Goal: Task Accomplishment & Management: Manage account settings

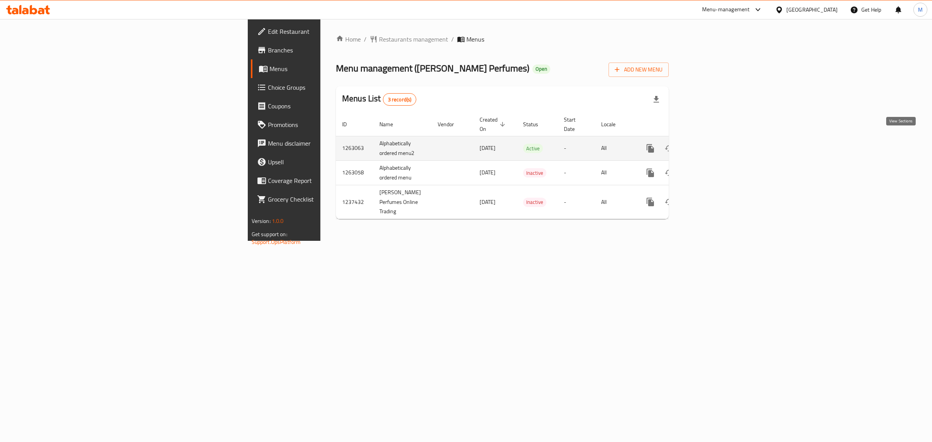
click at [716, 141] on link "enhanced table" at bounding box center [706, 148] width 19 height 19
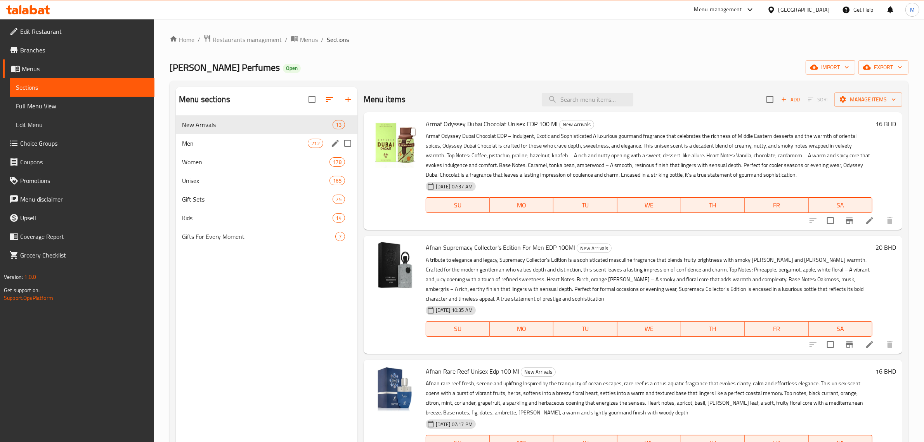
click at [307, 140] on span "Men" at bounding box center [245, 143] width 126 height 9
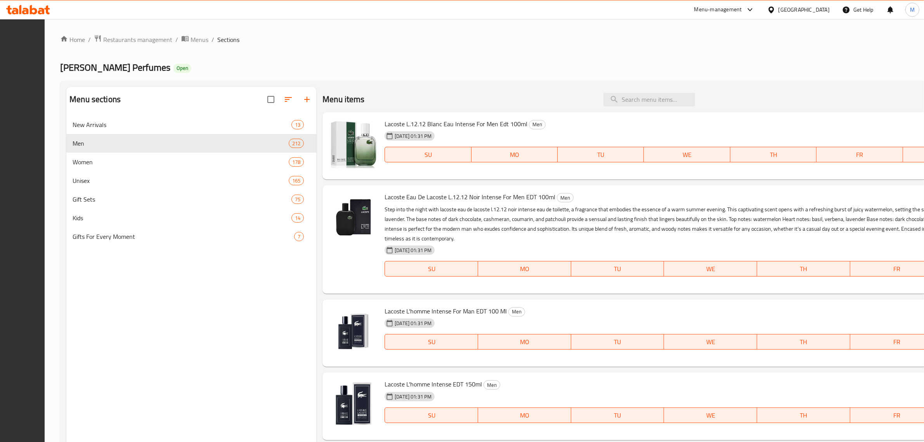
click at [413, 63] on div "[PERSON_NAME] Perfumes Open import export" at bounding box center [566, 67] width 1013 height 14
click at [220, 134] on div "Men 212" at bounding box center [191, 143] width 250 height 19
click at [222, 129] on div "New Arrivals 13" at bounding box center [191, 124] width 250 height 19
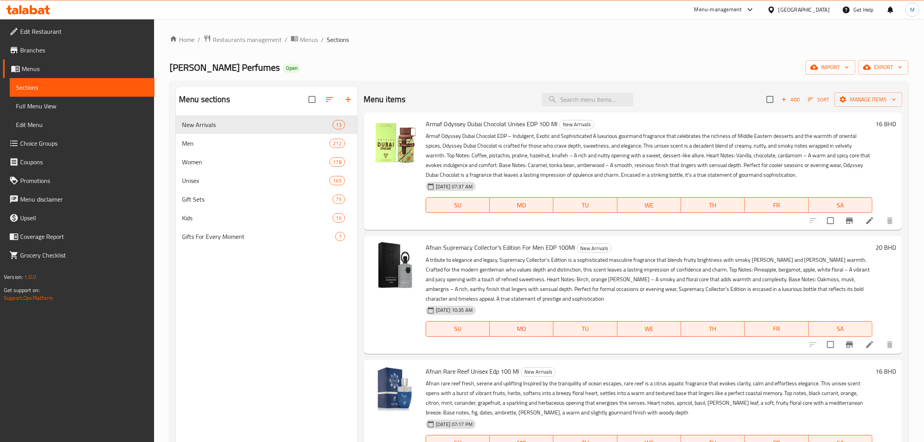
click at [415, 43] on ol "Home / Restaurants management / Menus / Sections" at bounding box center [539, 40] width 739 height 10
click at [271, 257] on div "Menu sections New Arrivals 13 Men 212 Women 178 Unisex 165 Gift Sets 75 Kids 14…" at bounding box center [267, 308] width 182 height 442
click at [294, 277] on div "Menu sections New Arrivals 13 Men 212 Women 178 Unisex 165 Gift Sets 75 Kids 14…" at bounding box center [267, 308] width 182 height 442
click at [886, 66] on span "export" at bounding box center [884, 68] width 38 height 10
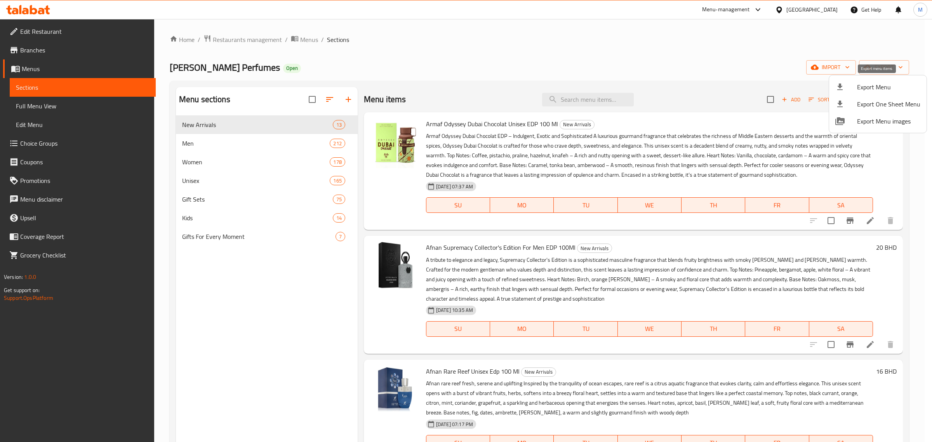
click at [868, 84] on span "Export Menu" at bounding box center [888, 86] width 63 height 9
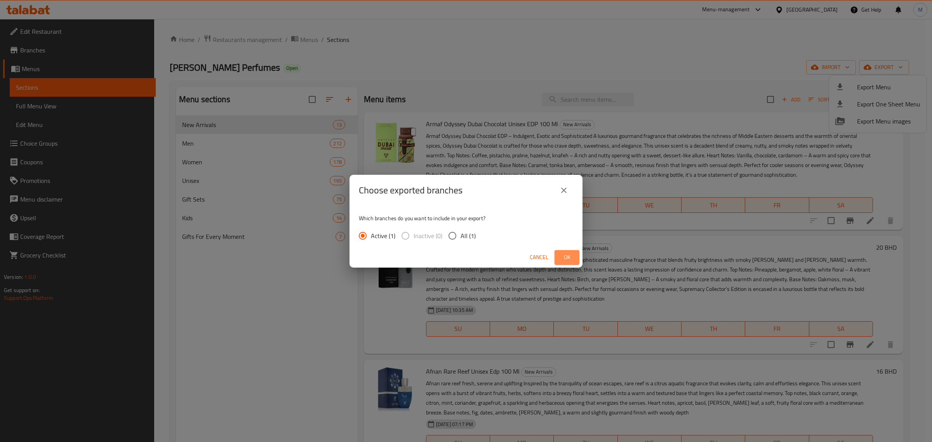
click at [570, 259] on span "Ok" at bounding box center [567, 257] width 12 height 10
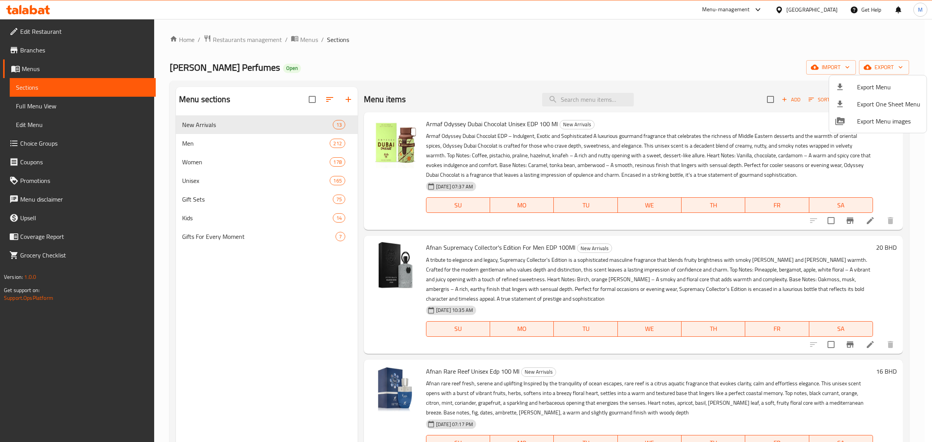
click at [278, 290] on div at bounding box center [466, 221] width 932 height 442
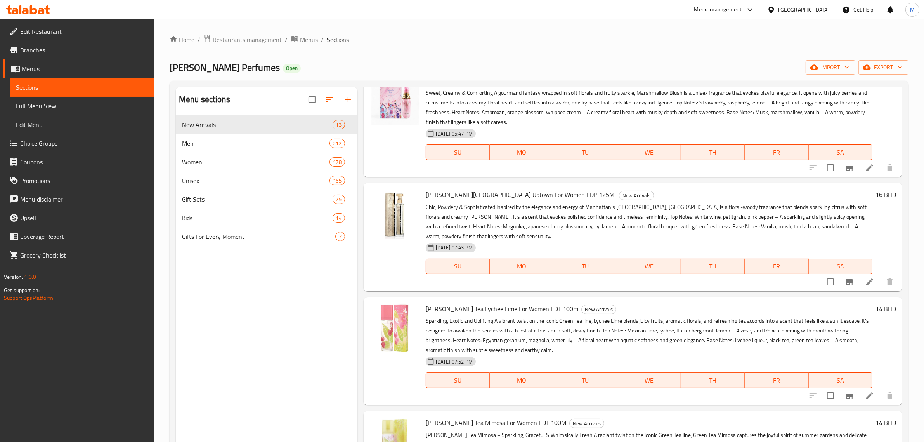
scroll to position [727, 0]
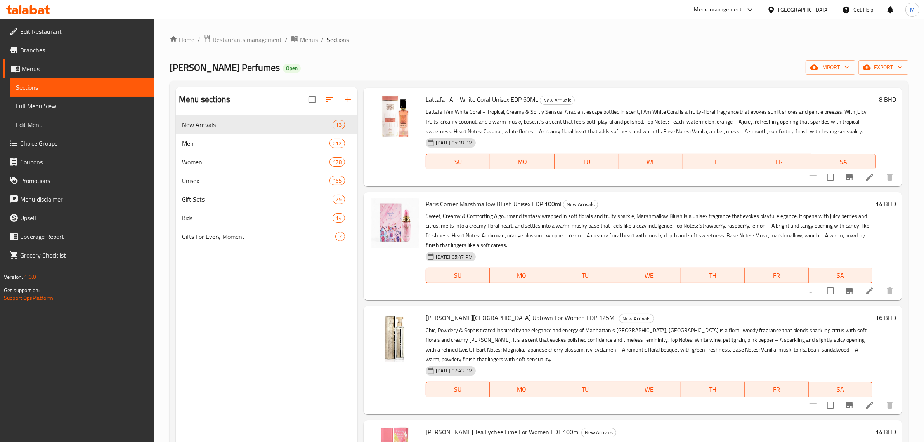
click at [587, 54] on div "Home / Restaurants management / Menus / Sections [PERSON_NAME] Perfumes Open im…" at bounding box center [539, 285] width 739 height 500
click at [631, 88] on div "Lattafa I Am White Coral Unisex EDP 60ML New Arrivals Lattafa I Am White Coral …" at bounding box center [633, 137] width 539 height 98
click at [830, 61] on button "import" at bounding box center [831, 67] width 50 height 14
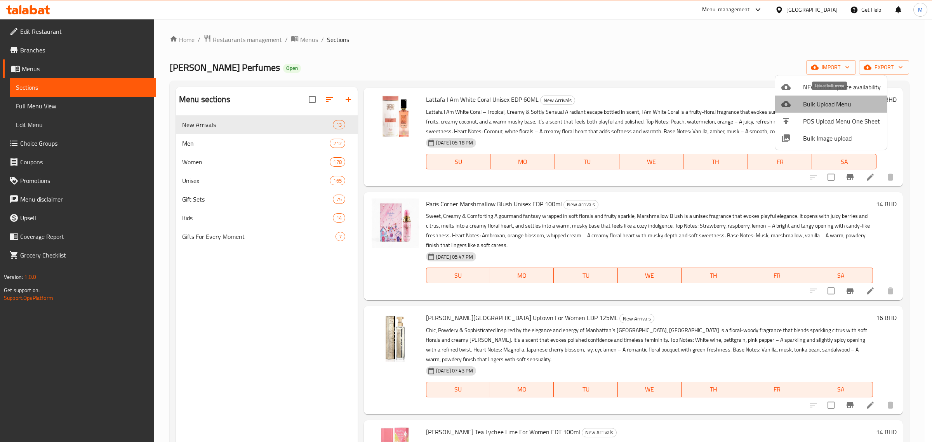
click at [834, 108] on span "Bulk Upload Menu" at bounding box center [842, 103] width 78 height 9
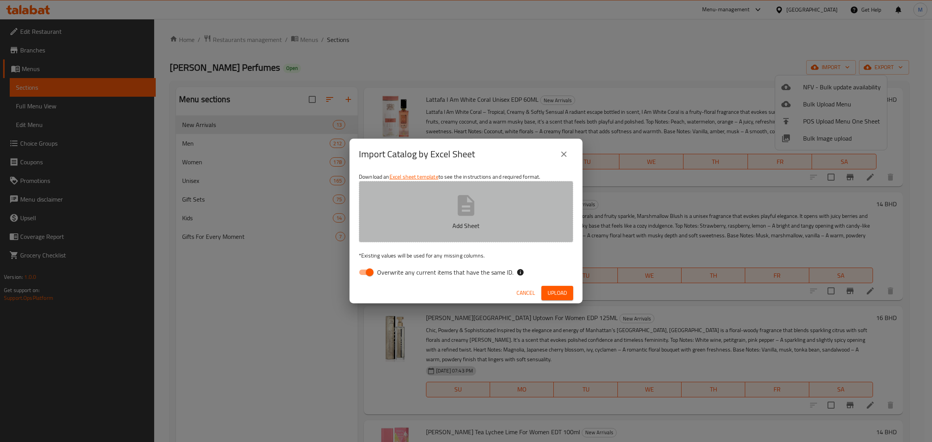
click at [434, 218] on button "Add Sheet" at bounding box center [466, 211] width 214 height 61
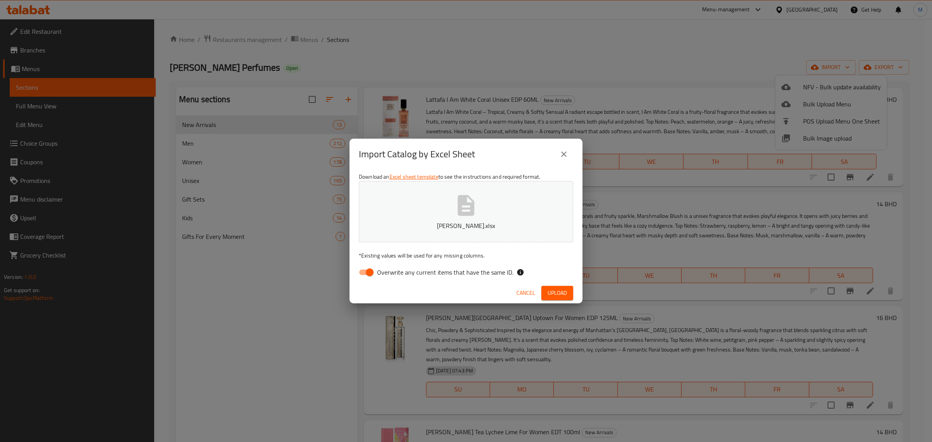
click at [567, 288] on button "Upload" at bounding box center [557, 293] width 32 height 14
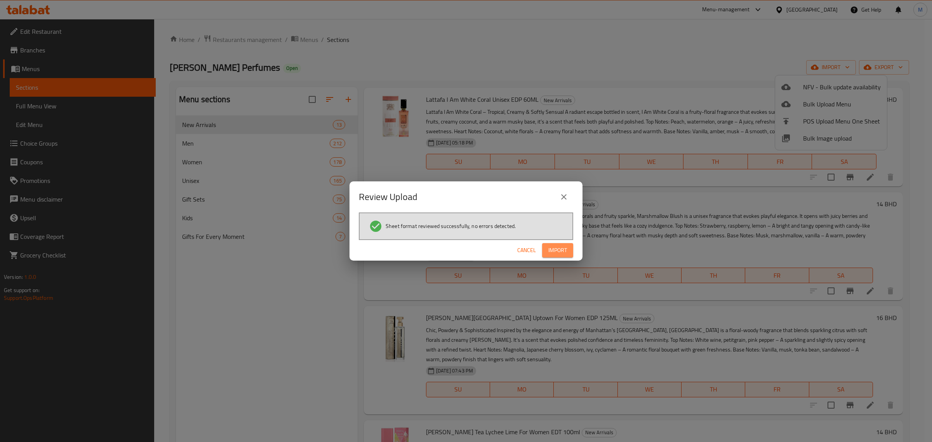
click at [552, 248] on span "Import" at bounding box center [557, 250] width 19 height 10
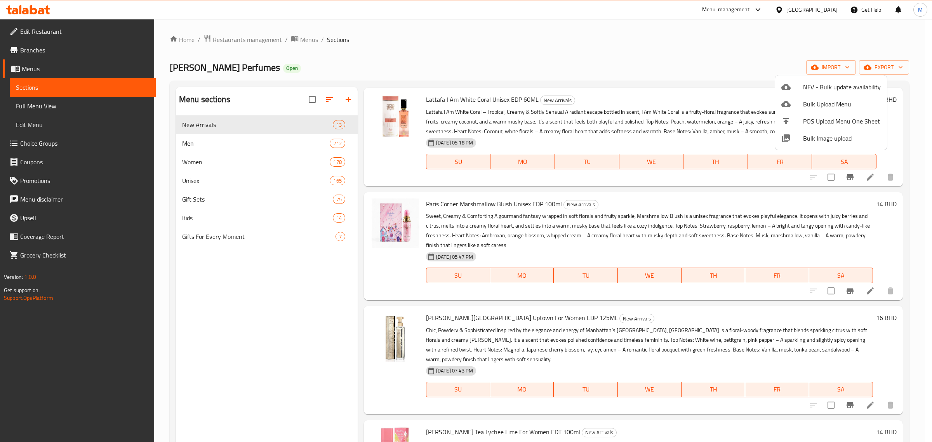
click at [734, 65] on div at bounding box center [466, 221] width 932 height 442
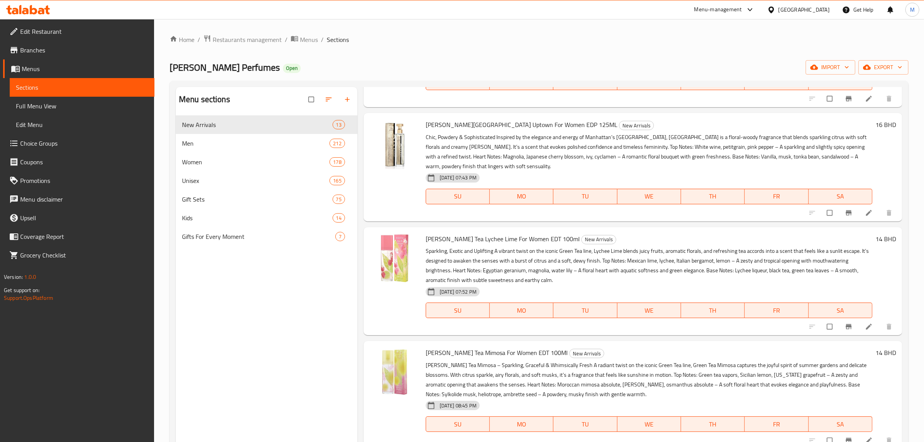
scroll to position [922, 0]
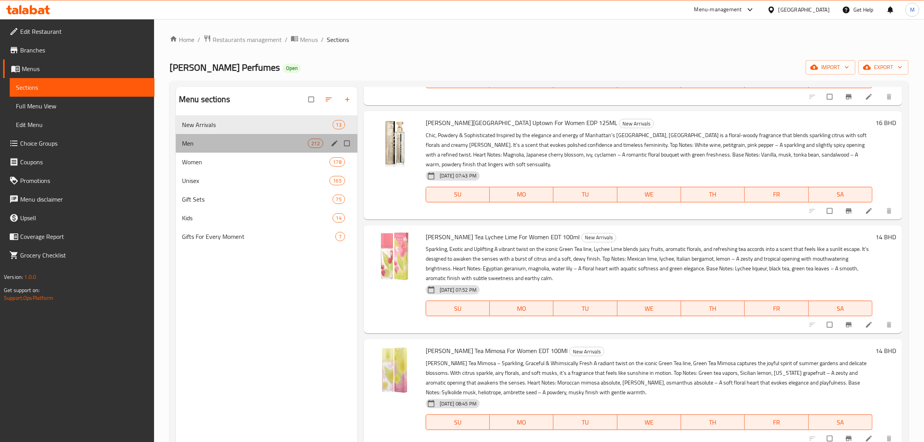
click at [316, 137] on div "Men 212" at bounding box center [267, 143] width 182 height 19
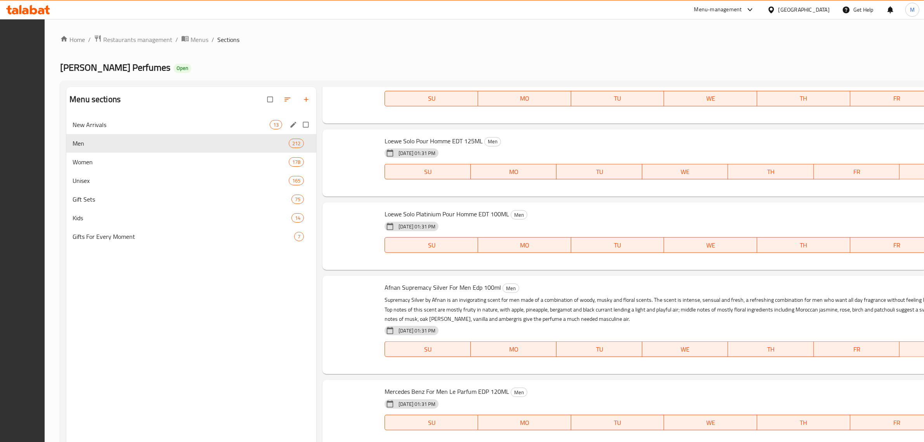
scroll to position [752, 0]
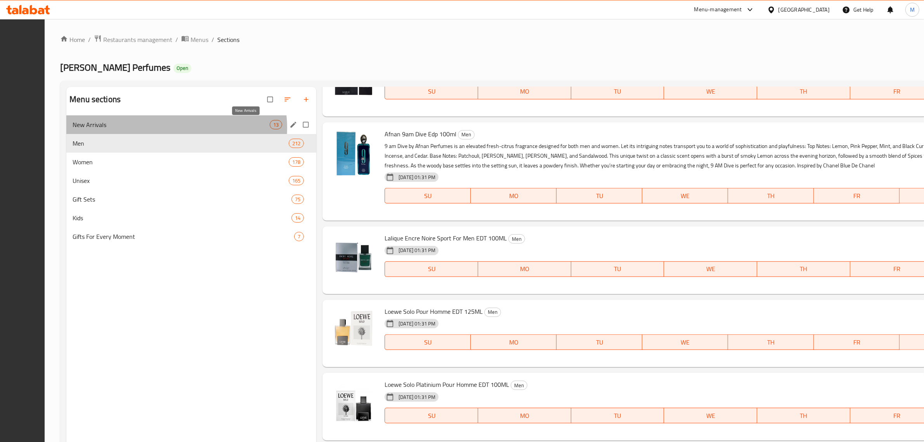
click at [270, 128] on span "New Arrivals" at bounding box center [171, 124] width 197 height 9
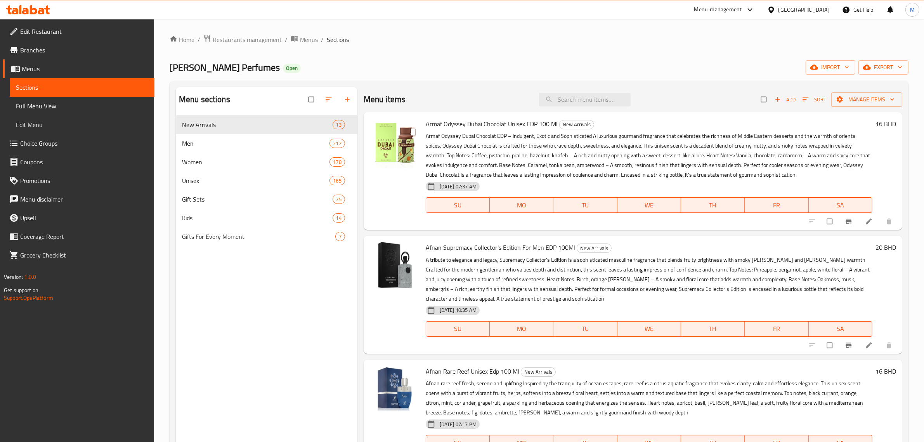
click at [683, 73] on div "[PERSON_NAME] Perfumes Open import export" at bounding box center [539, 67] width 739 height 14
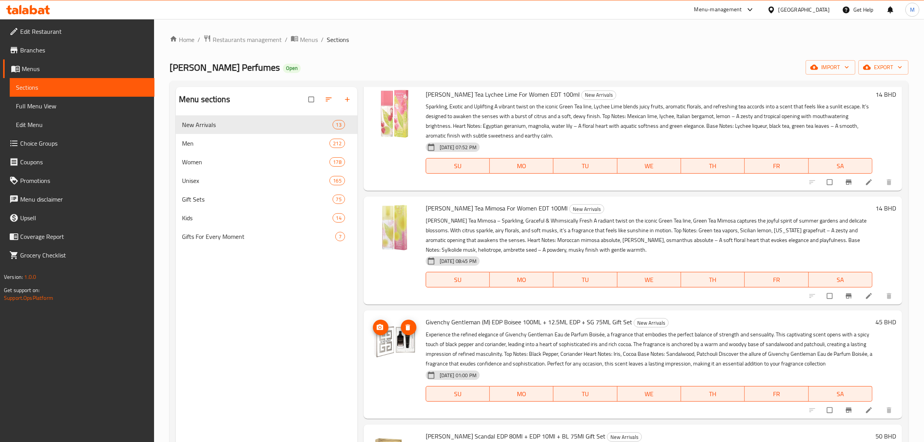
scroll to position [1067, 0]
click at [261, 141] on span "Men" at bounding box center [245, 143] width 126 height 9
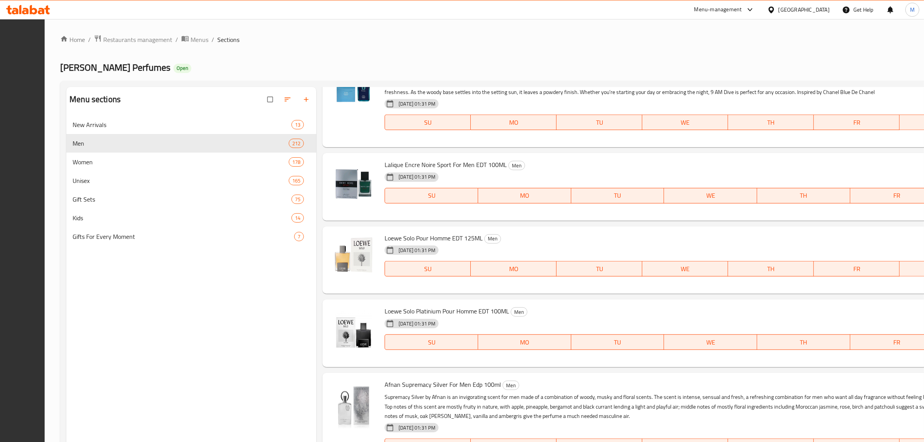
scroll to position [1165, 0]
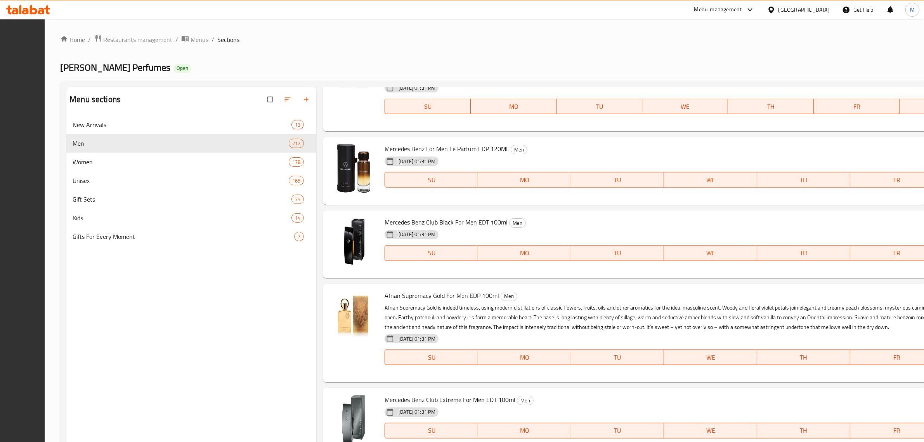
click at [745, 64] on div "[PERSON_NAME] Perfumes Open import export" at bounding box center [566, 67] width 1013 height 14
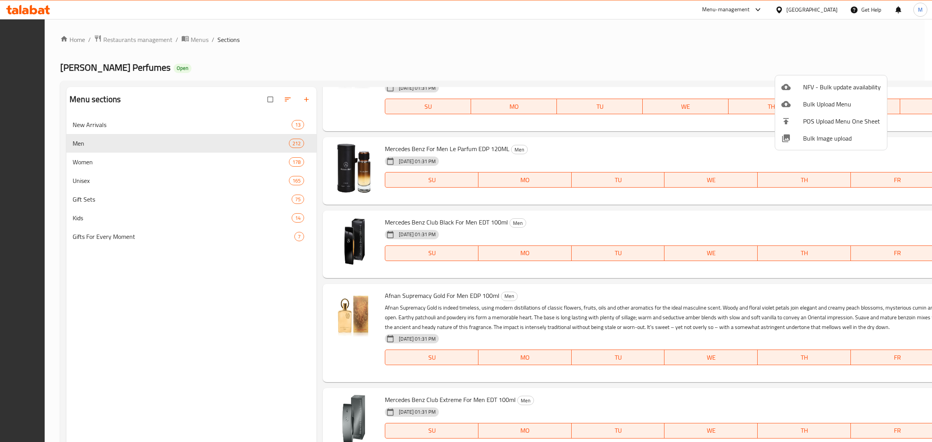
click at [572, 45] on div at bounding box center [466, 221] width 932 height 442
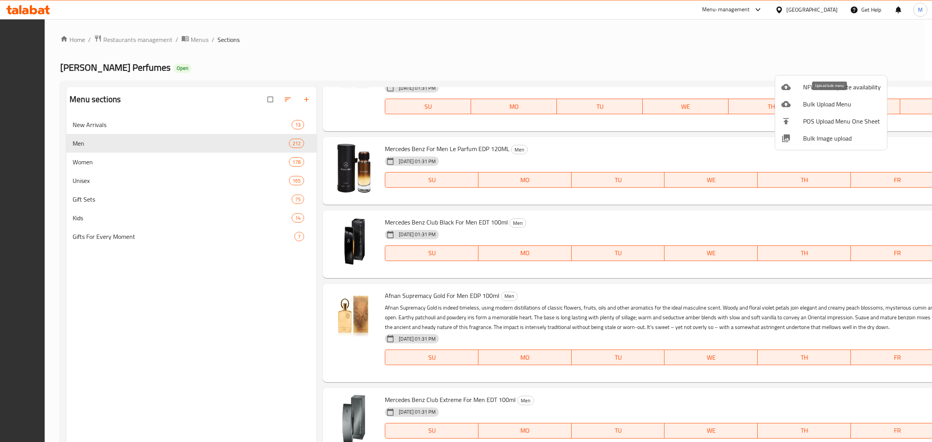
click at [823, 102] on span "Bulk Upload Menu" at bounding box center [842, 103] width 78 height 9
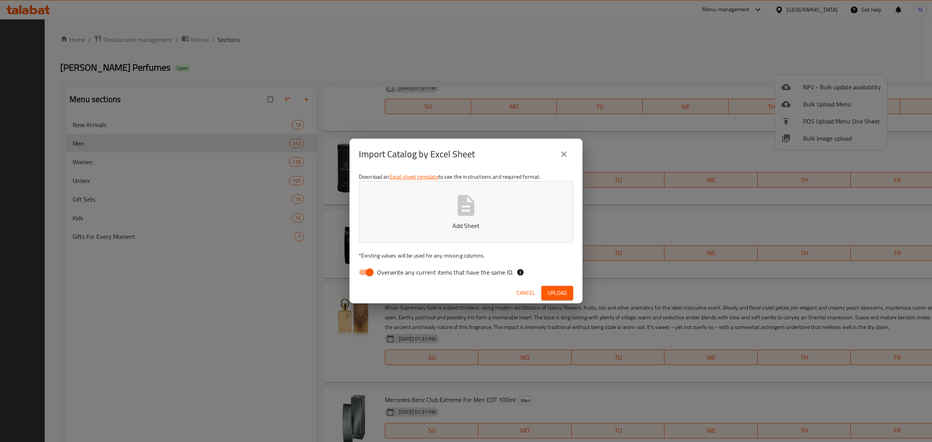
click at [448, 221] on p "Add Sheet" at bounding box center [466, 225] width 190 height 9
click at [552, 290] on span "Upload" at bounding box center [556, 293] width 19 height 10
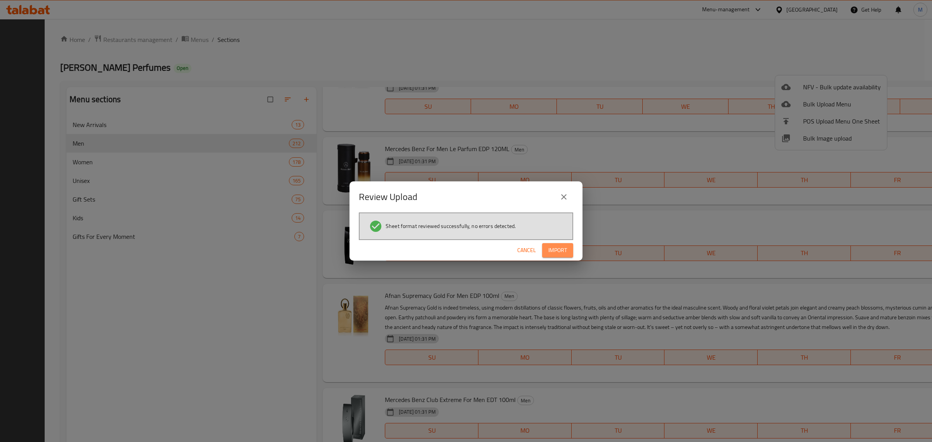
click at [562, 249] on span "Import" at bounding box center [557, 250] width 19 height 10
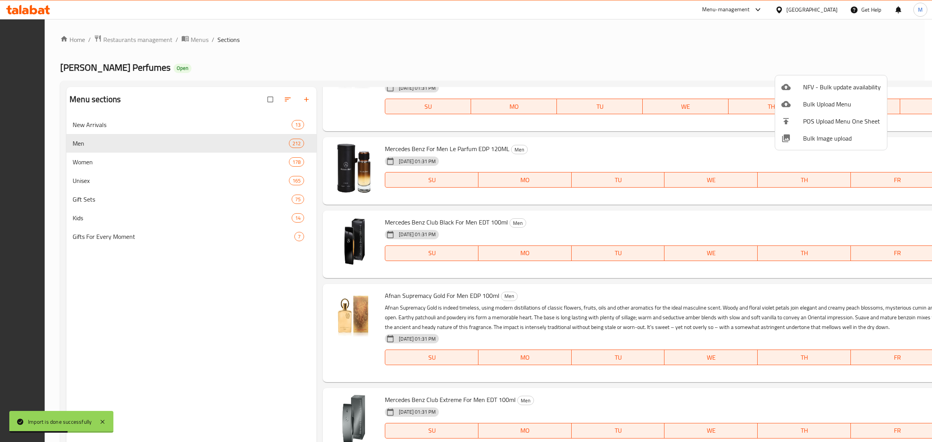
click at [741, 49] on div at bounding box center [466, 221] width 932 height 442
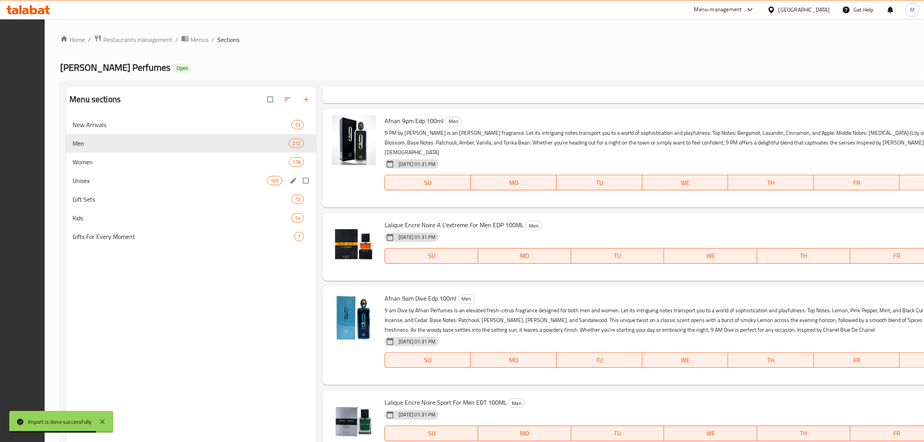
scroll to position [582, 0]
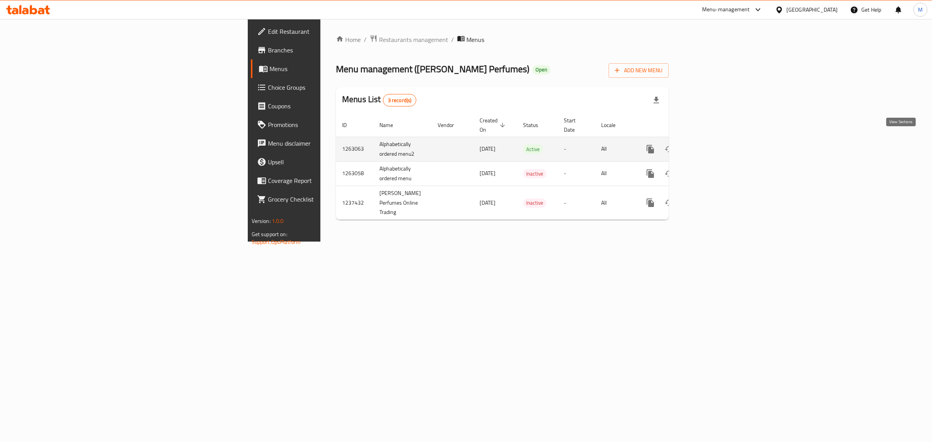
click at [711, 144] on icon "enhanced table" at bounding box center [706, 148] width 9 height 9
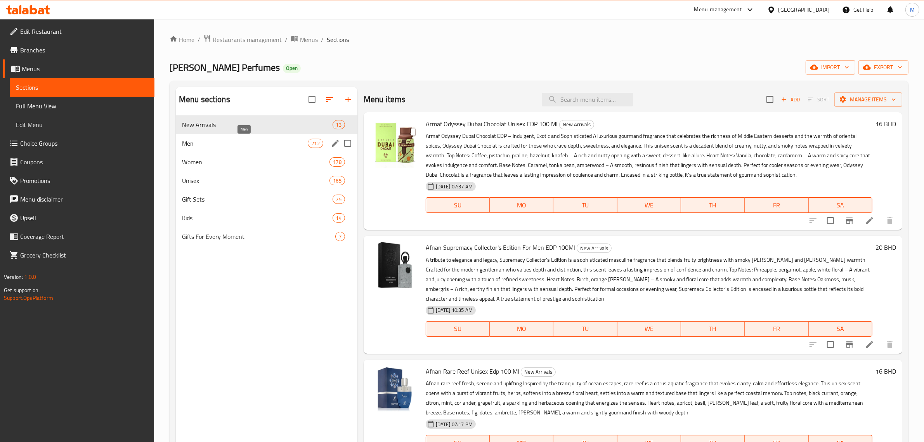
click at [234, 148] on span "Men" at bounding box center [245, 143] width 126 height 9
click at [243, 126] on span "New Arrivals" at bounding box center [257, 124] width 151 height 9
click at [473, 45] on div "Home / Restaurants management / Menus / Sections [PERSON_NAME] Perfumes Open im…" at bounding box center [539, 285] width 739 height 500
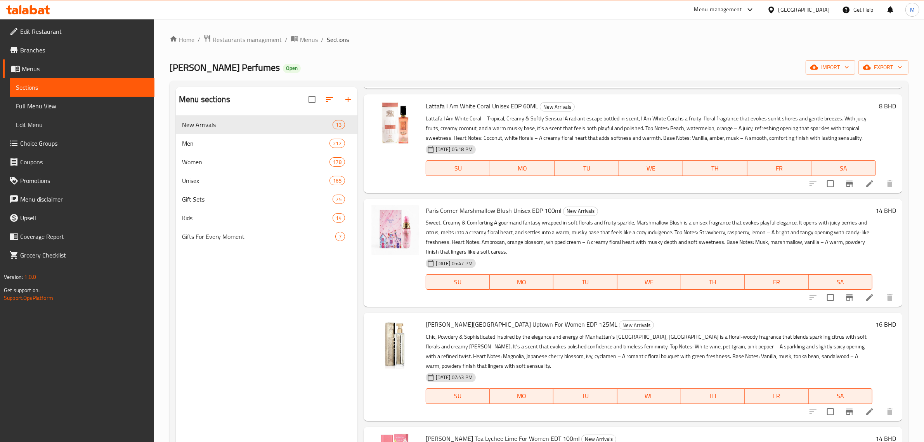
scroll to position [776, 0]
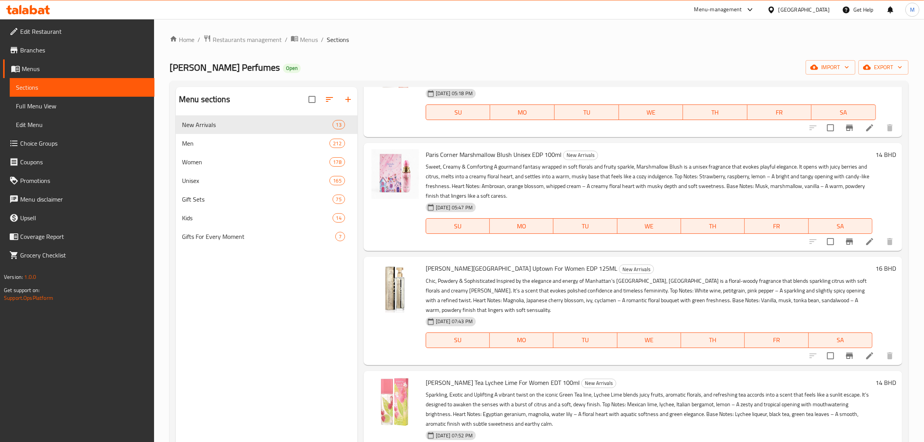
click at [301, 320] on div "Menu sections New Arrivals 13 Men 212 Women 178 Unisex 165 Gift Sets 75 Kids 14…" at bounding box center [267, 308] width 182 height 442
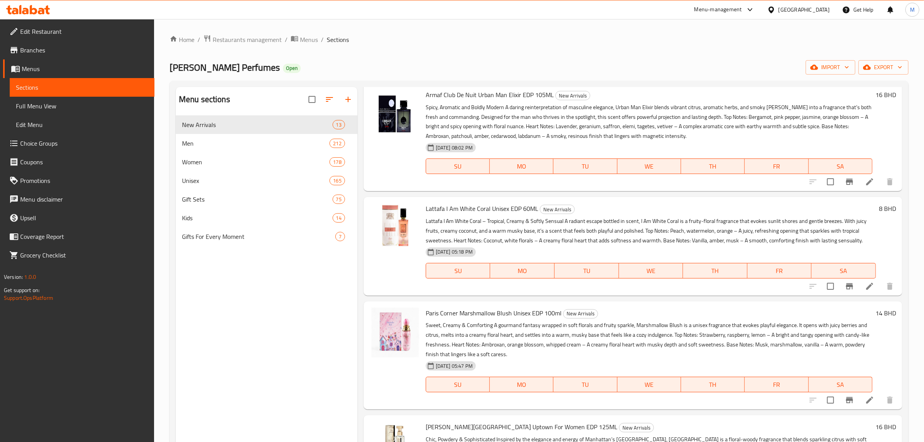
scroll to position [631, 0]
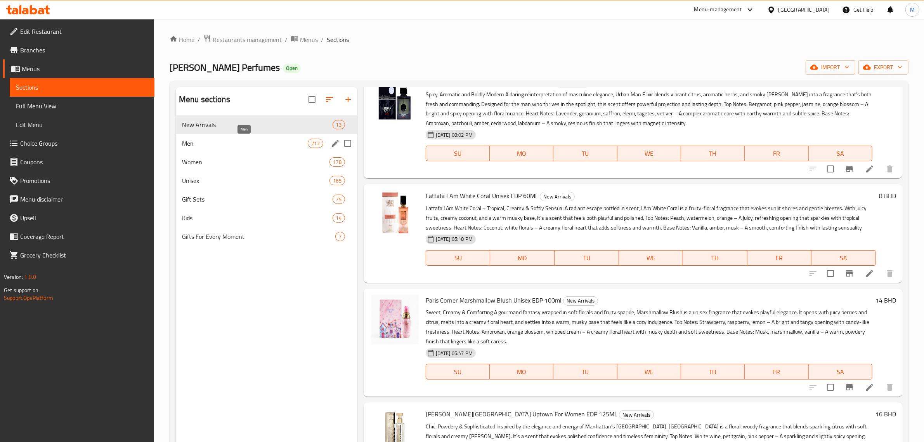
click at [288, 148] on span "Men" at bounding box center [245, 143] width 126 height 9
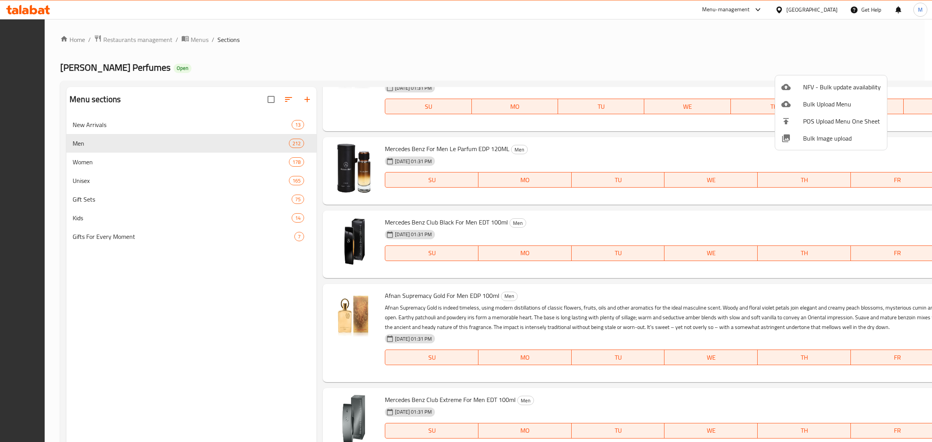
drag, startPoint x: 601, startPoint y: 45, endPoint x: 821, endPoint y: 75, distance: 222.1
click at [602, 45] on div at bounding box center [466, 221] width 932 height 442
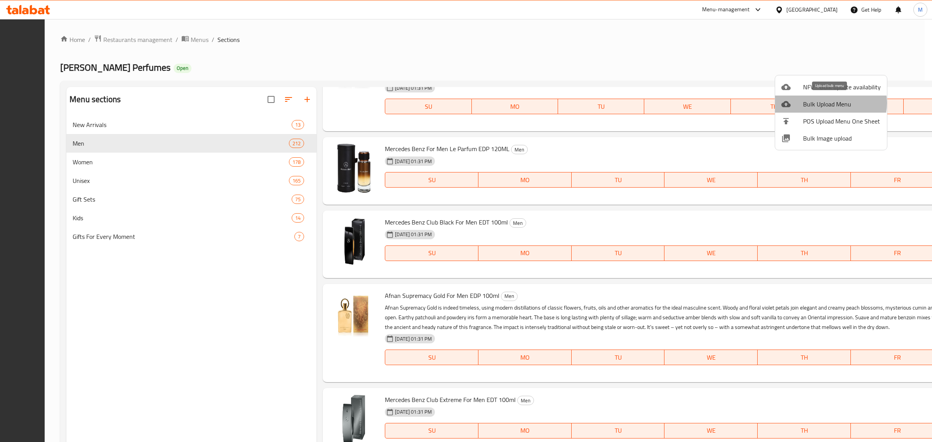
click at [829, 103] on span "Bulk Upload Menu" at bounding box center [842, 103] width 78 height 9
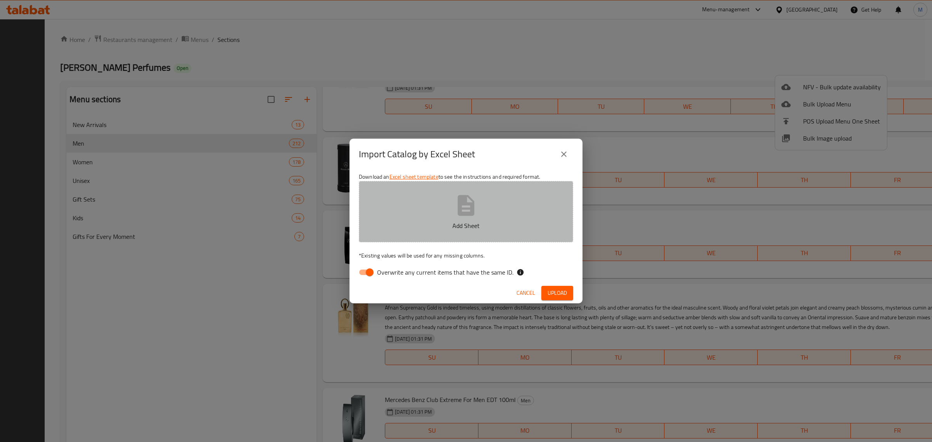
click at [469, 210] on icon "button" at bounding box center [465, 205] width 25 height 25
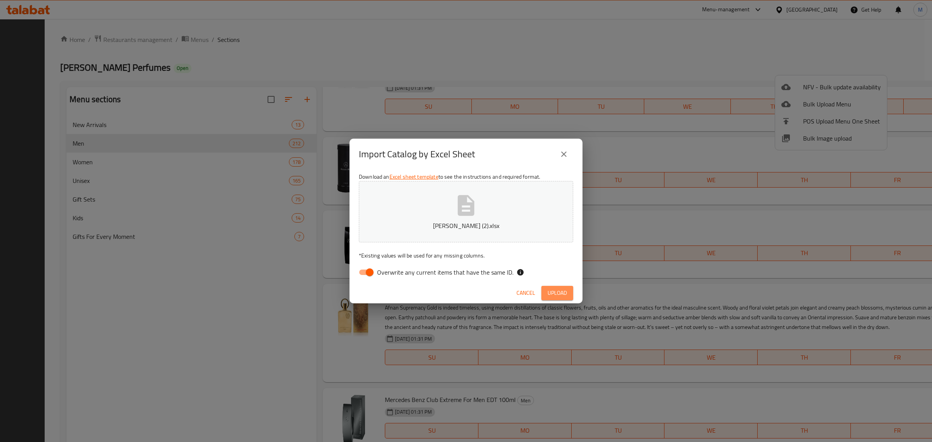
click at [552, 294] on span "Upload" at bounding box center [556, 293] width 19 height 10
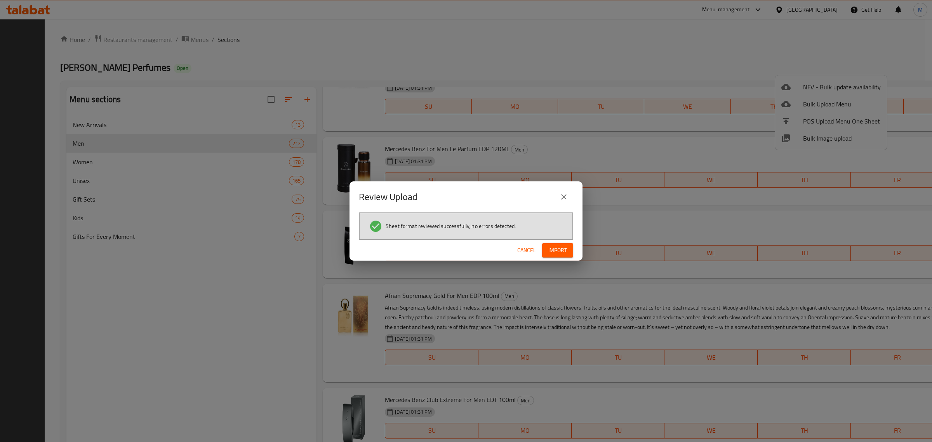
click at [562, 248] on span "Import" at bounding box center [557, 250] width 19 height 10
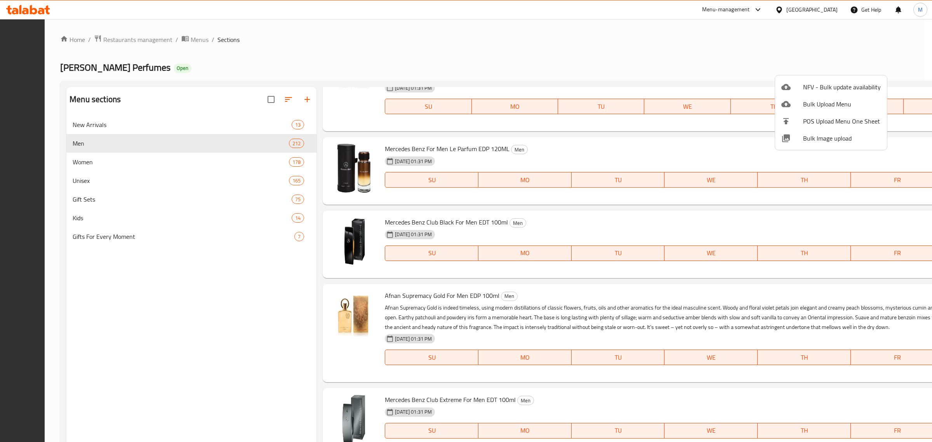
click at [245, 125] on div at bounding box center [466, 221] width 932 height 442
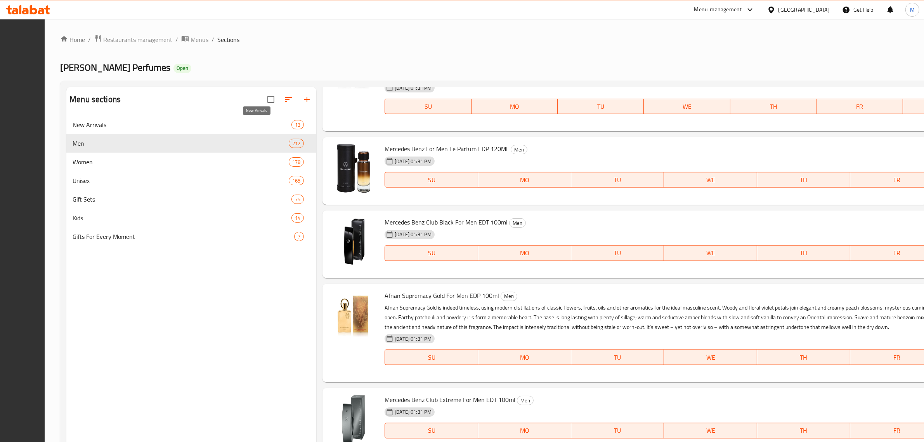
click at [280, 127] on span "New Arrivals" at bounding box center [182, 124] width 219 height 9
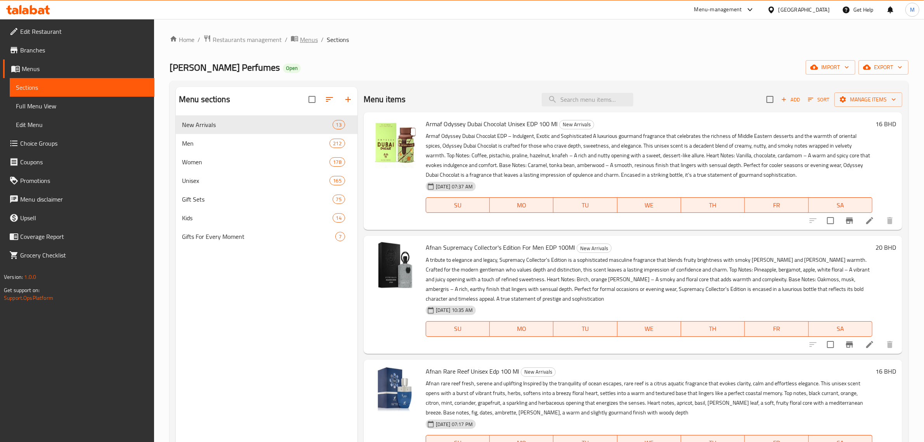
click at [302, 36] on span "Menus" at bounding box center [309, 39] width 18 height 9
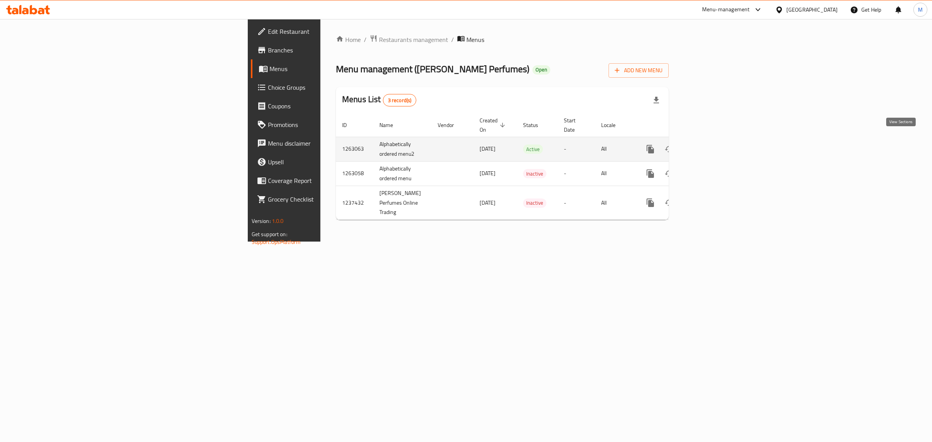
click at [711, 144] on icon "enhanced table" at bounding box center [706, 148] width 9 height 9
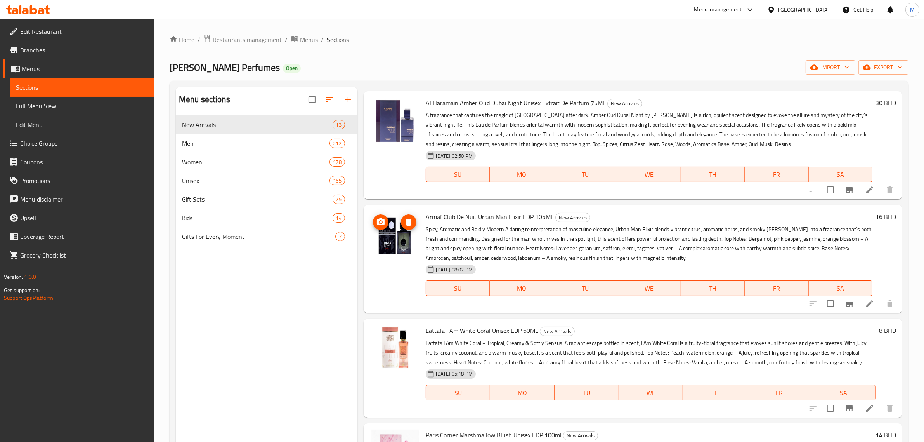
scroll to position [485, 0]
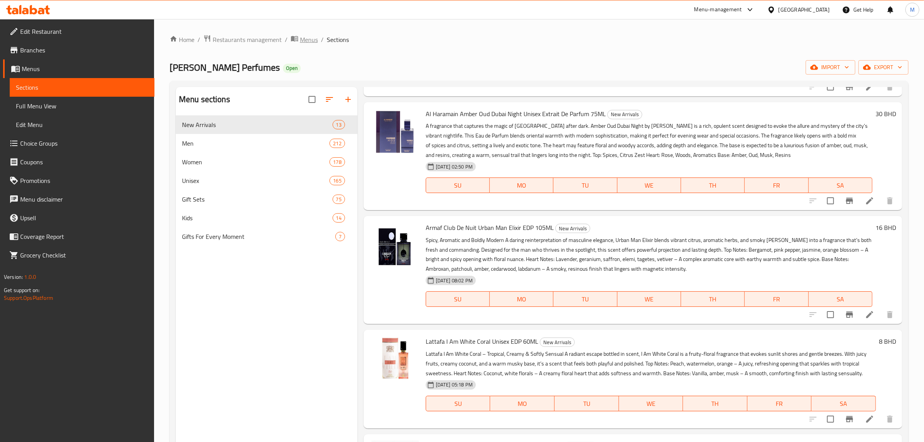
click at [303, 40] on span "Menus" at bounding box center [309, 39] width 18 height 9
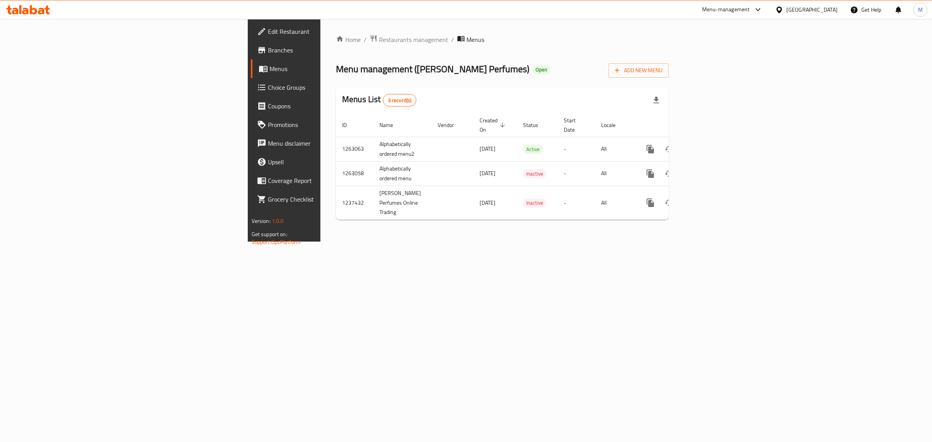
drag, startPoint x: 416, startPoint y: 55, endPoint x: 380, endPoint y: 82, distance: 44.9
click at [412, 55] on div "Home / Restaurants management / Menus Menu management ( [PERSON_NAME] Perfumes …" at bounding box center [502, 130] width 333 height 191
click at [662, 72] on span "Add New Menu" at bounding box center [639, 71] width 48 height 10
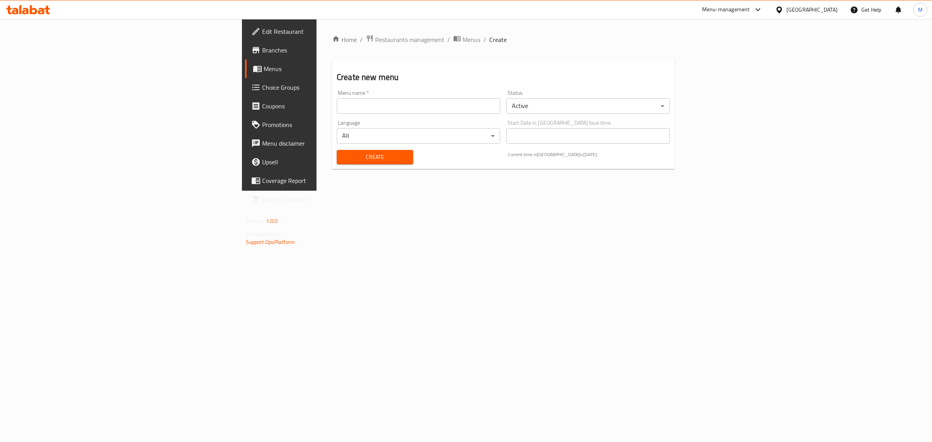
click at [316, 191] on div "Home / Restaurants management / Menus / Create Create new menu Menu name   * Me…" at bounding box center [502, 105] width 373 height 172
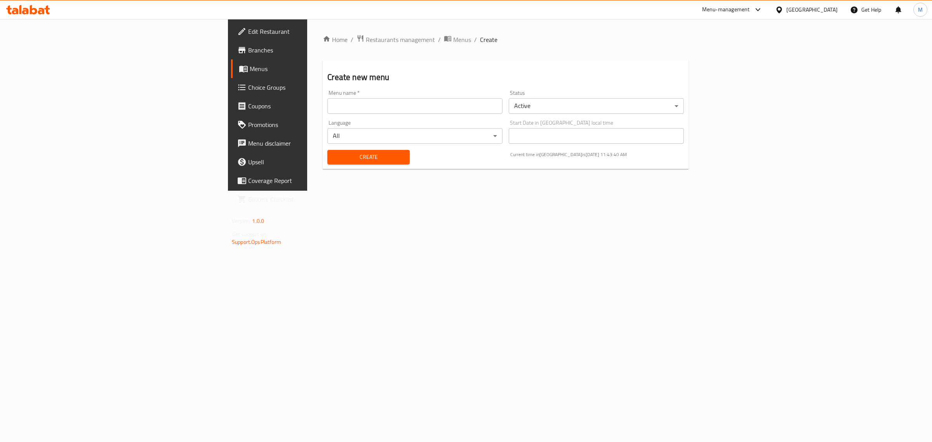
click at [327, 113] on input "text" at bounding box center [414, 106] width 175 height 16
type input "Alphabetical 2025"
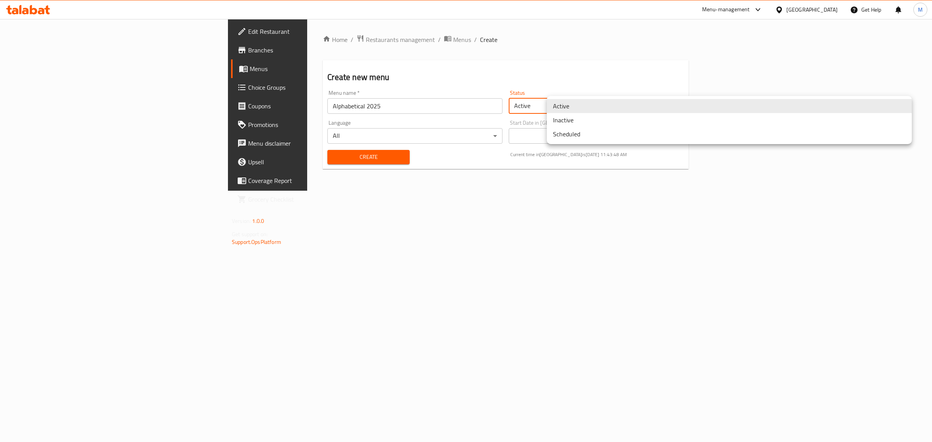
click at [590, 106] on body "​ Menu-management [GEOGRAPHIC_DATA] Get Help M Edit Restaurant Branches Menus C…" at bounding box center [466, 230] width 932 height 423
click at [587, 122] on li "Inactive" at bounding box center [729, 120] width 365 height 14
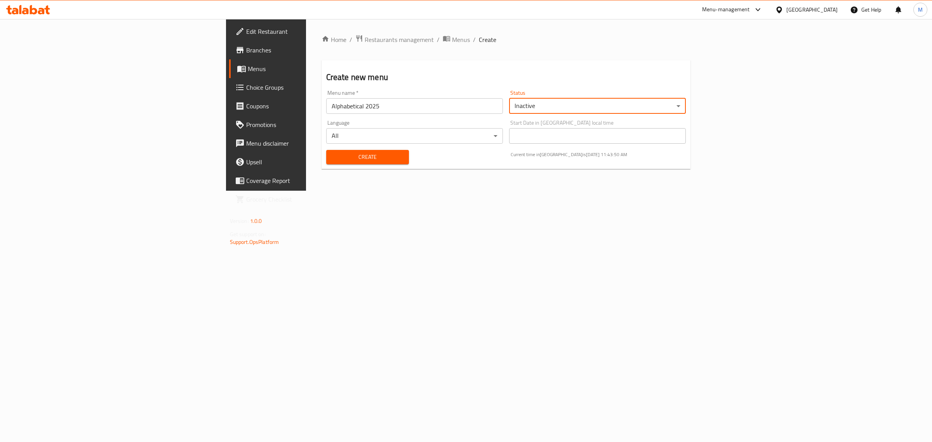
click at [367, 191] on div "Home / Restaurants management / Menus / Create Create new menu Menu name   * Al…" at bounding box center [506, 105] width 400 height 172
click at [332, 157] on span "Create" at bounding box center [367, 157] width 71 height 10
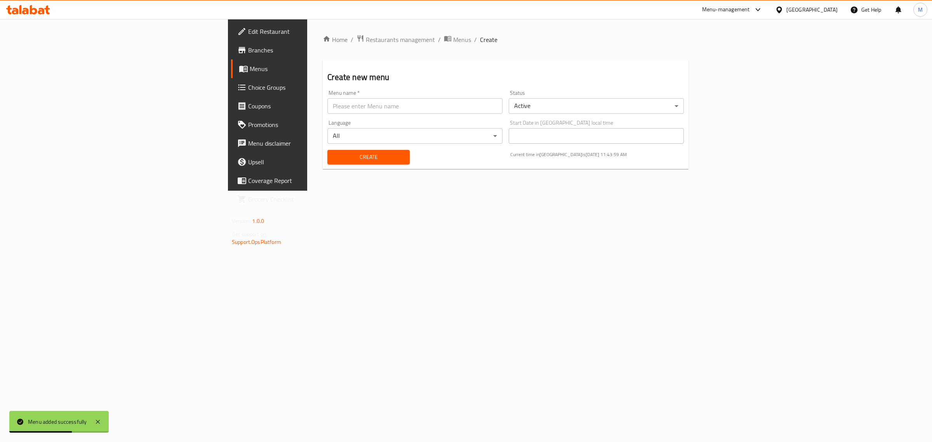
click at [250, 67] on span "Menus" at bounding box center [314, 68] width 128 height 9
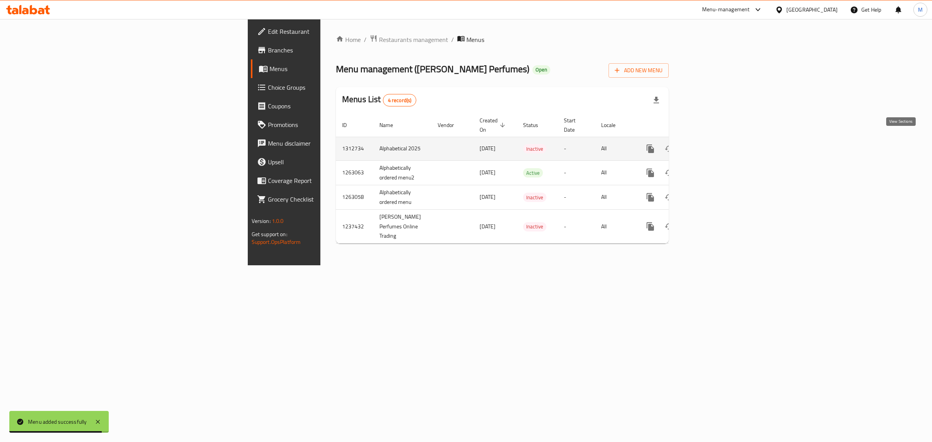
click at [711, 144] on icon "enhanced table" at bounding box center [706, 148] width 9 height 9
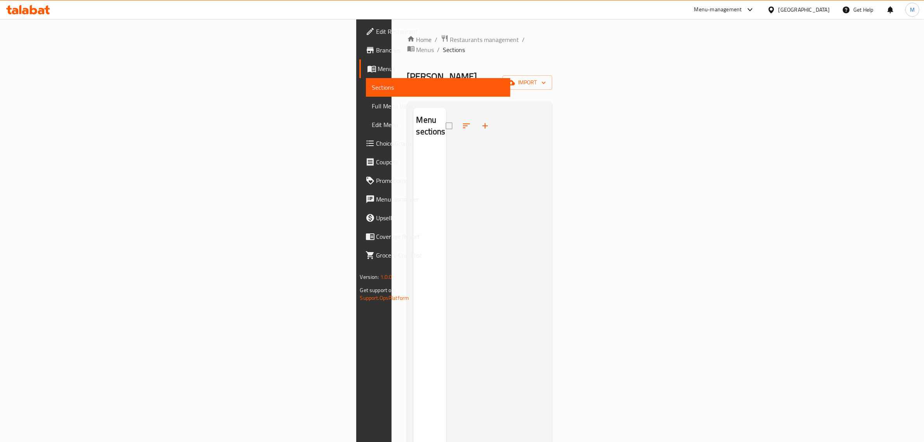
click at [553, 57] on div "Home / Restaurants management / Menus / Sections [PERSON_NAME] Perfumes Open im…" at bounding box center [480, 295] width 146 height 521
click at [546, 78] on span "import" at bounding box center [527, 83] width 37 height 10
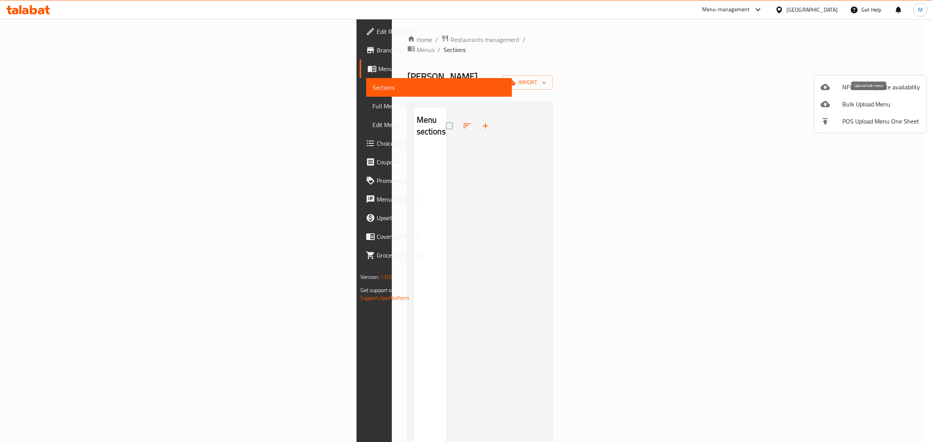
click at [861, 103] on span "Bulk Upload Menu" at bounding box center [881, 103] width 78 height 9
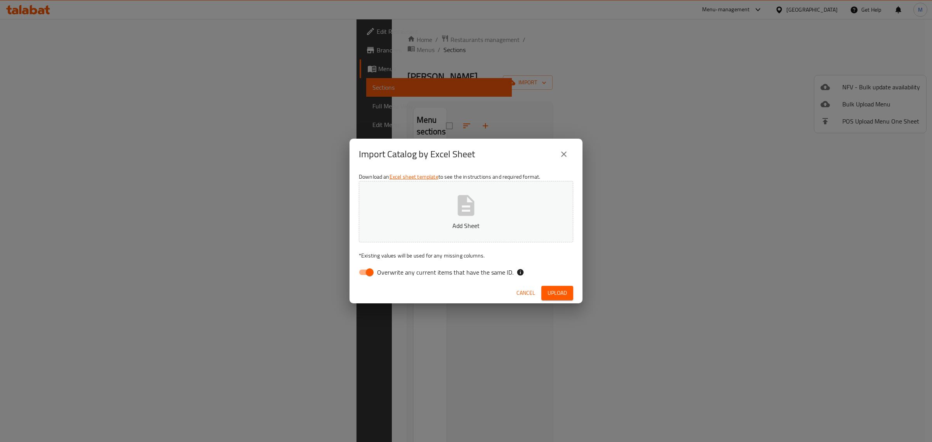
click at [474, 206] on icon "button" at bounding box center [466, 205] width 17 height 21
click at [517, 270] on icon at bounding box center [520, 272] width 7 height 7
click at [552, 292] on span "Upload" at bounding box center [556, 293] width 19 height 10
click at [558, 290] on span "Upload" at bounding box center [556, 293] width 19 height 10
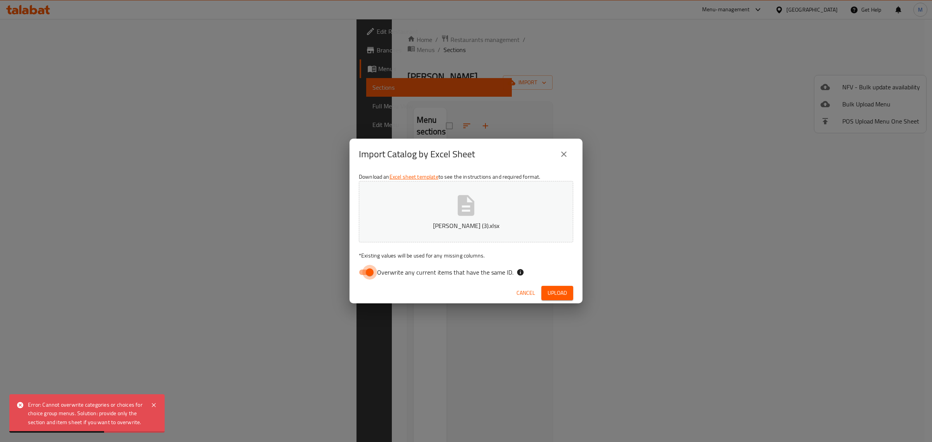
click at [370, 274] on input "Overwrite any current items that have the same ID." at bounding box center [369, 272] width 44 height 15
checkbox input "false"
click at [555, 289] on span "Upload" at bounding box center [556, 293] width 19 height 10
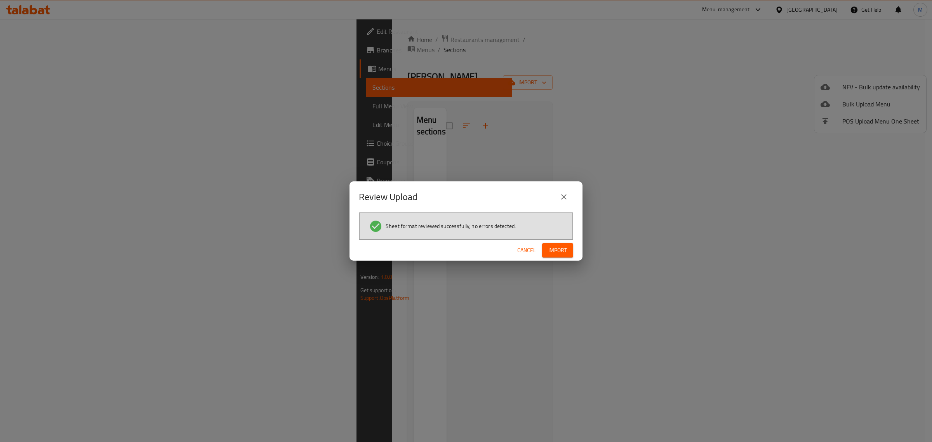
click at [558, 259] on div "Cancel Import" at bounding box center [465, 250] width 233 height 21
click at [558, 251] on span "Import" at bounding box center [557, 250] width 19 height 10
drag, startPoint x: 560, startPoint y: 251, endPoint x: 558, endPoint y: 246, distance: 5.9
click at [558, 246] on span "button" at bounding box center [560, 250] width 12 height 8
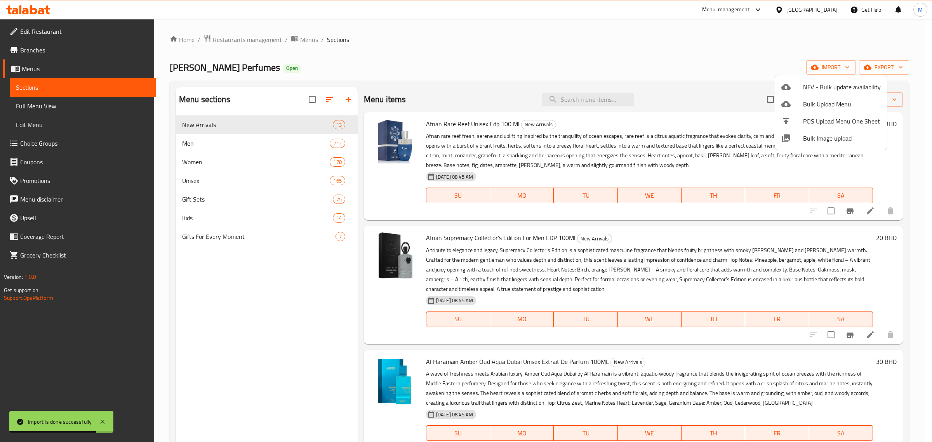
click at [542, 73] on div at bounding box center [466, 221] width 932 height 442
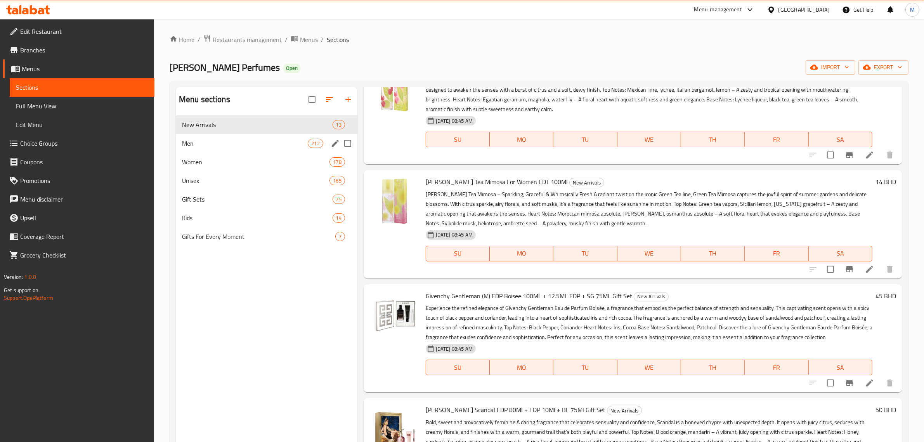
click at [218, 135] on div "Men 212" at bounding box center [267, 143] width 182 height 19
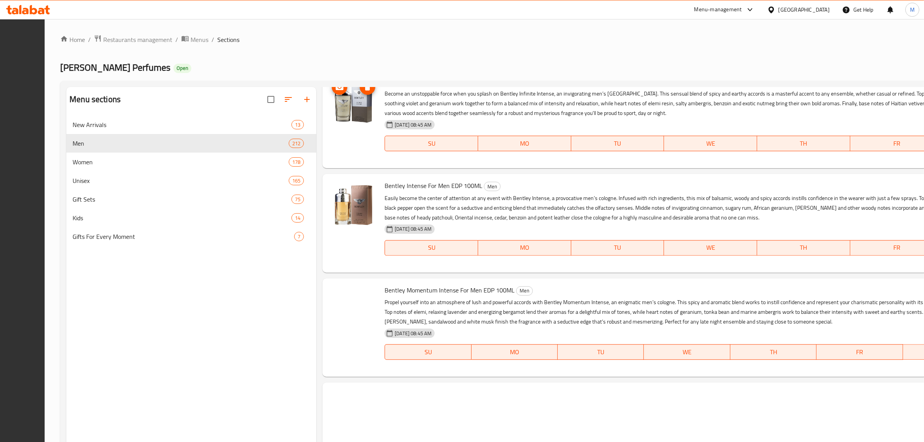
scroll to position [2427, 0]
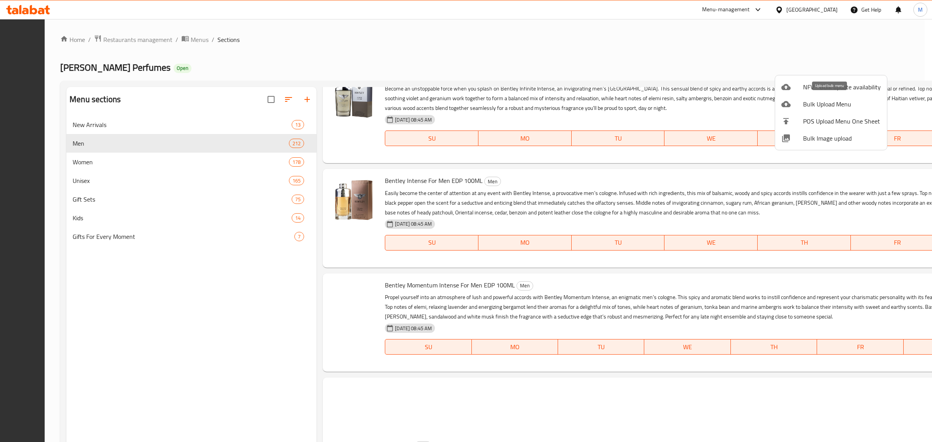
click at [823, 107] on span "Bulk Upload Menu" at bounding box center [842, 103] width 78 height 9
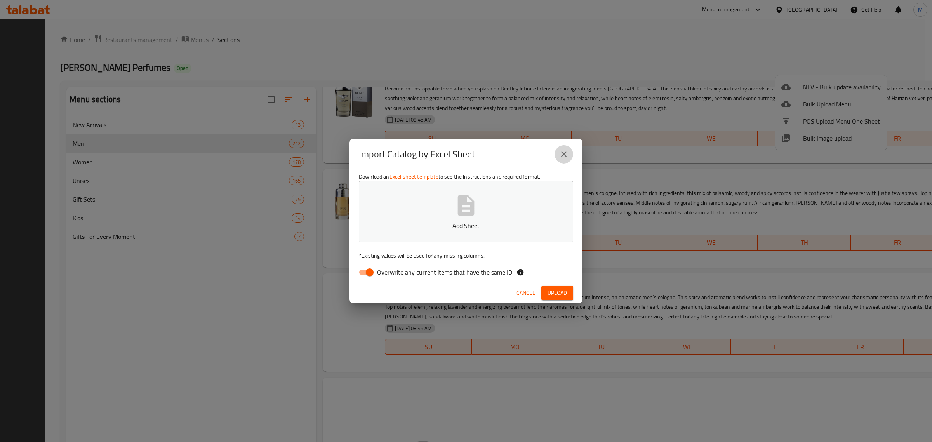
click at [569, 154] on button "close" at bounding box center [563, 154] width 19 height 19
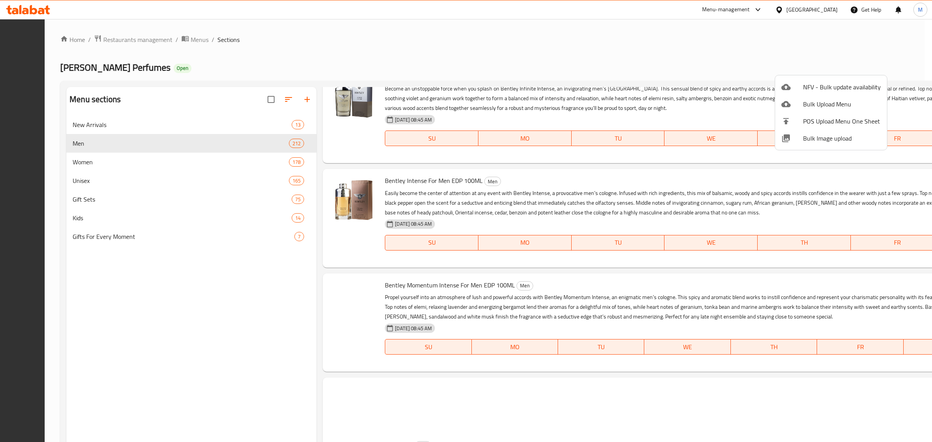
click at [521, 22] on div at bounding box center [466, 221] width 932 height 442
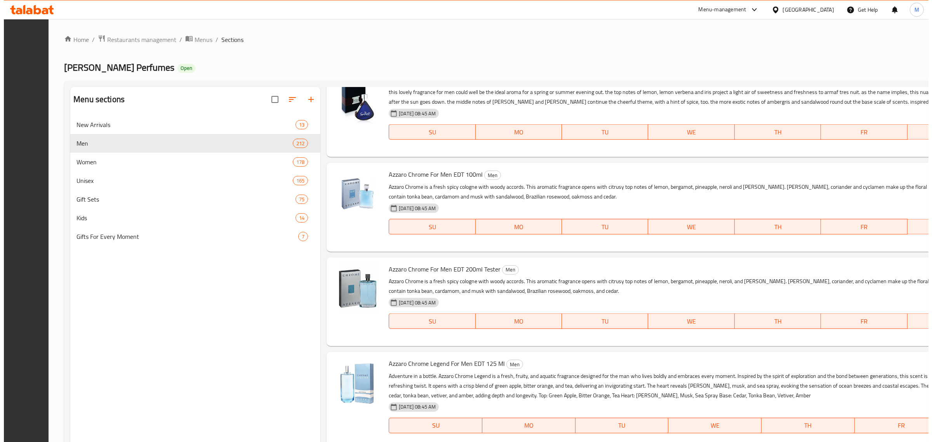
scroll to position [1310, 0]
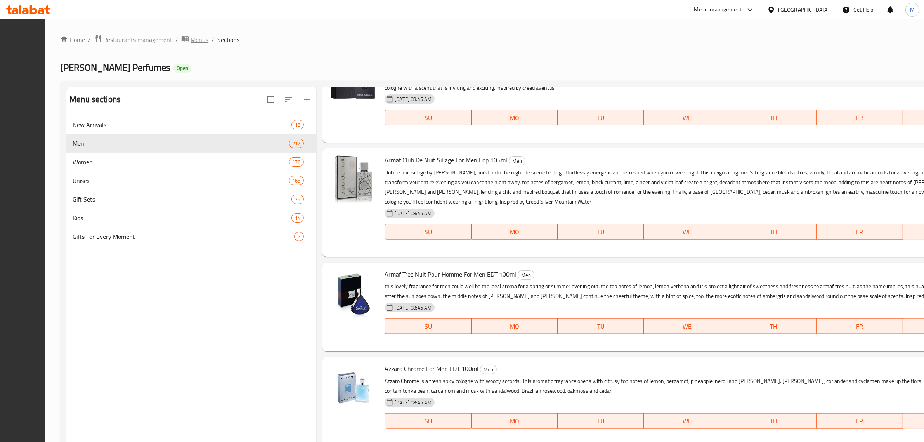
click at [208, 42] on span "Menus" at bounding box center [200, 39] width 18 height 9
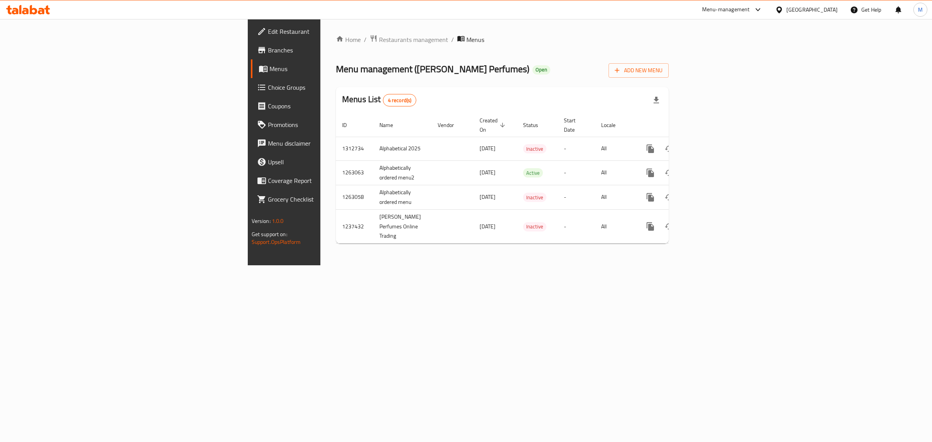
drag, startPoint x: 649, startPoint y: 98, endPoint x: 682, endPoint y: 94, distance: 33.2
click at [649, 98] on div "Menus List 4 record(s)" at bounding box center [502, 100] width 333 height 26
click at [621, 74] on icon "button" at bounding box center [617, 70] width 8 height 8
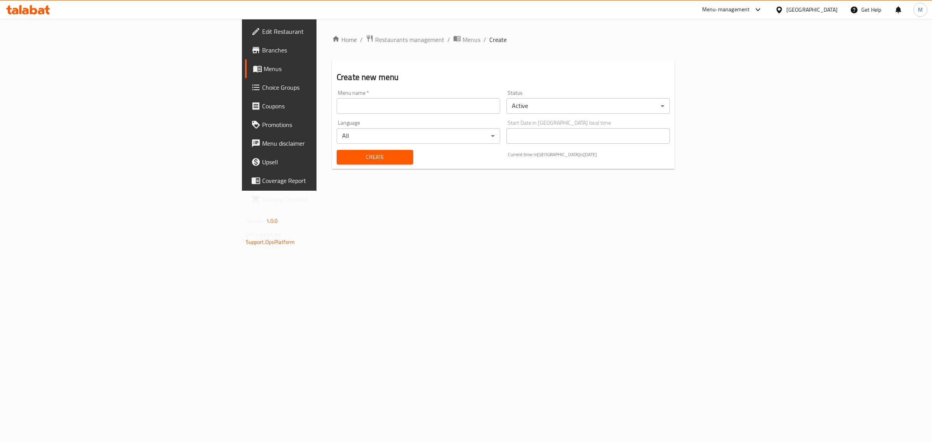
click at [337, 107] on input "text" at bounding box center [418, 106] width 163 height 16
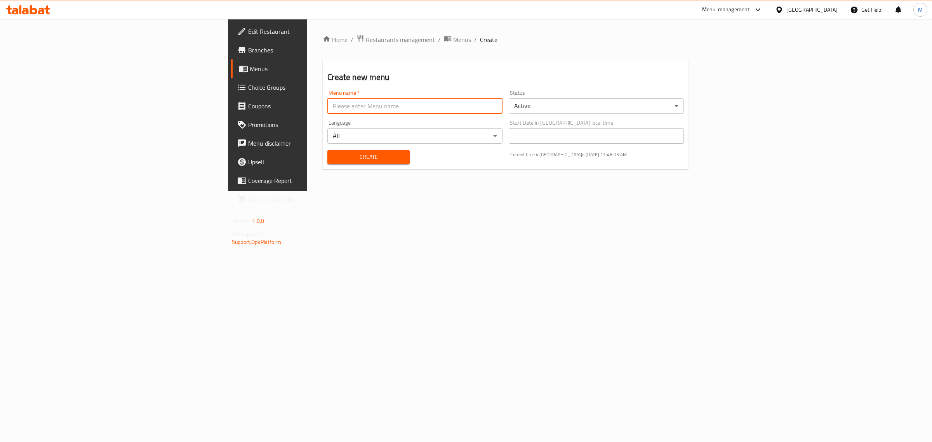
click at [483, 191] on div "Home / Restaurants management / Menus / Create Create new menu Menu name   * Me…" at bounding box center [505, 105] width 397 height 172
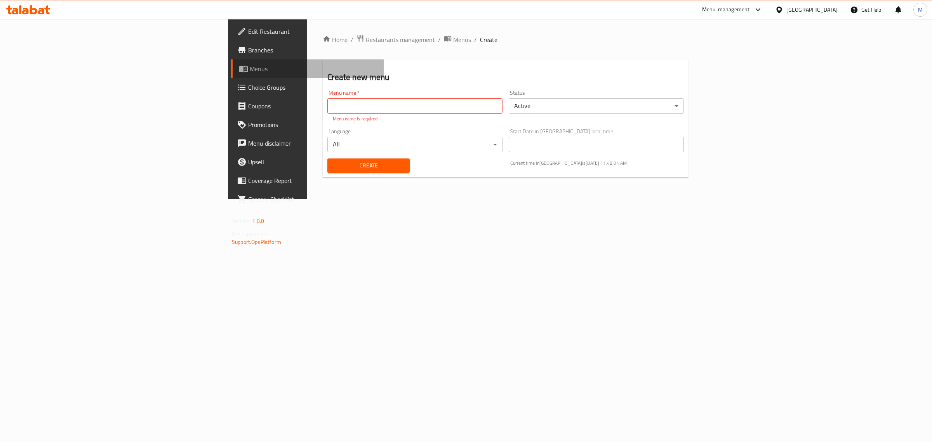
click at [250, 65] on span "Menus" at bounding box center [314, 68] width 128 height 9
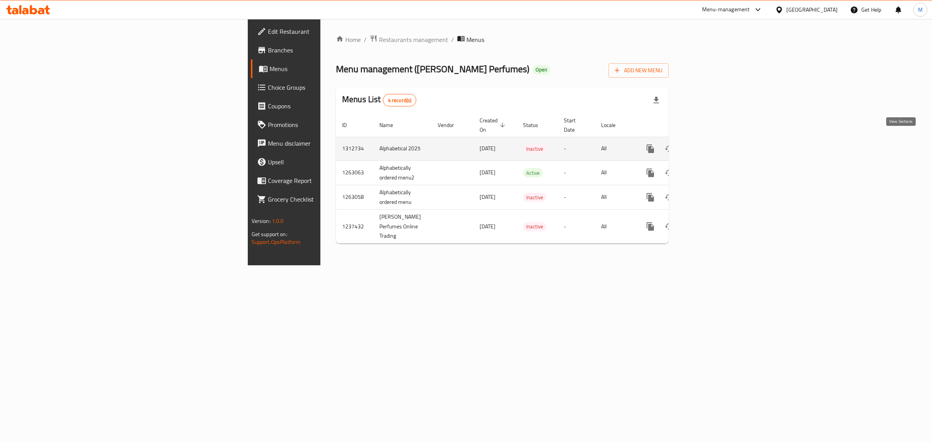
click at [711, 144] on icon "enhanced table" at bounding box center [706, 148] width 9 height 9
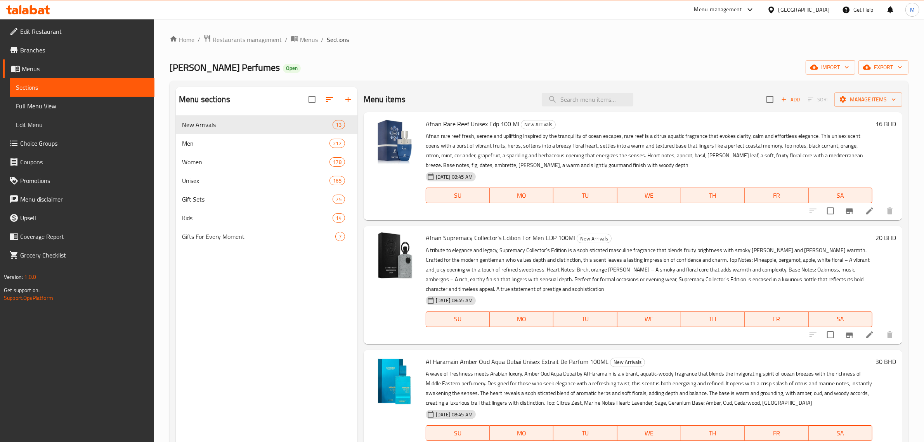
click at [824, 75] on div "Home / Restaurants management / Menus / Sections [PERSON_NAME] Perfumes Open im…" at bounding box center [539, 285] width 739 height 500
click at [828, 66] on span "import" at bounding box center [830, 68] width 37 height 10
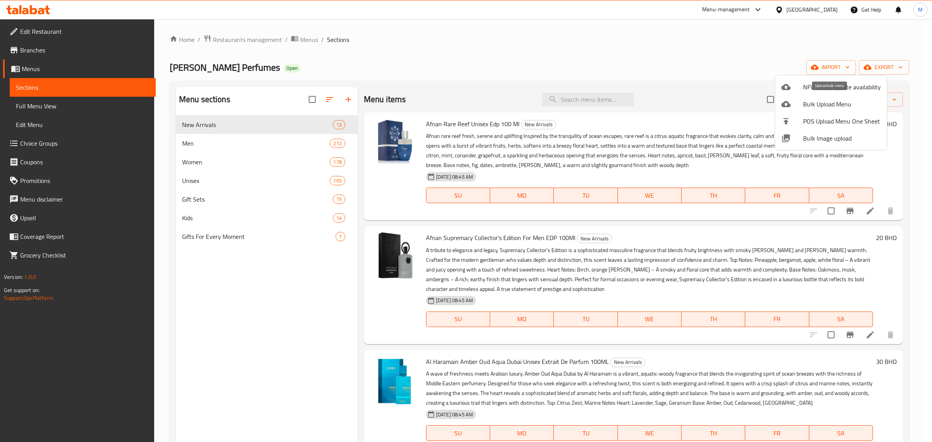
click at [812, 103] on span "Bulk Upload Menu" at bounding box center [842, 103] width 78 height 9
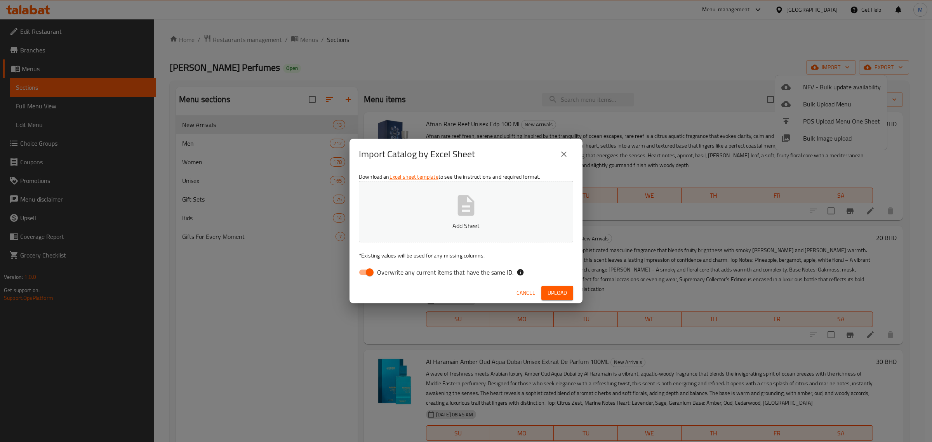
click at [525, 288] on span "Cancel" at bounding box center [525, 293] width 19 height 10
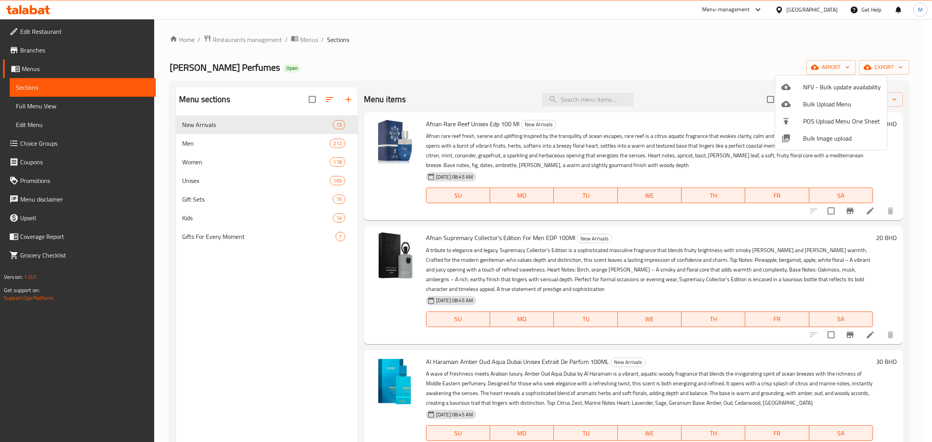
click at [294, 300] on div at bounding box center [466, 221] width 932 height 442
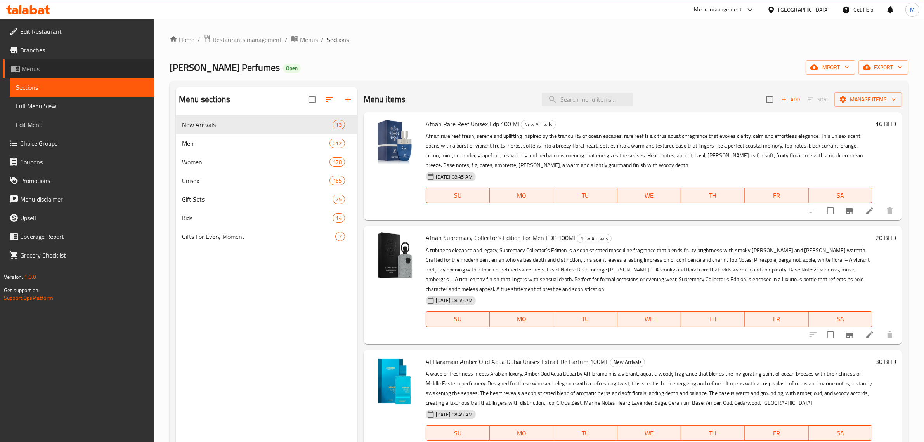
click at [33, 71] on span "Menus" at bounding box center [85, 68] width 127 height 9
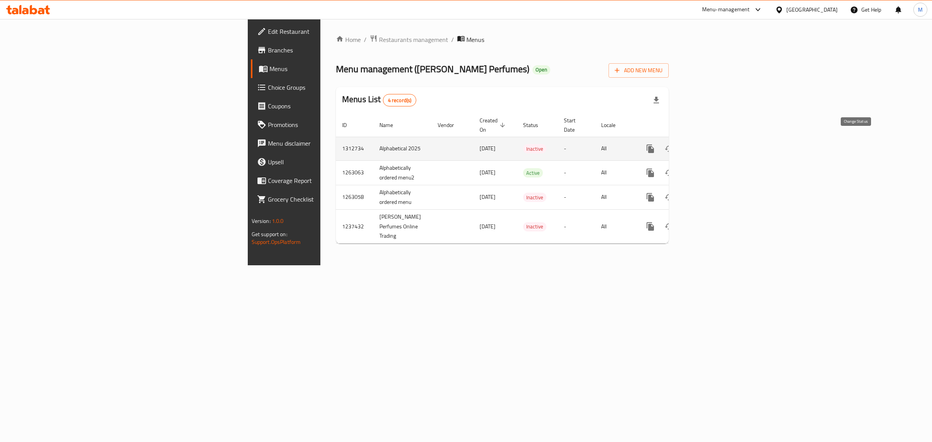
click at [673, 146] on icon "enhanced table" at bounding box center [669, 149] width 9 height 6
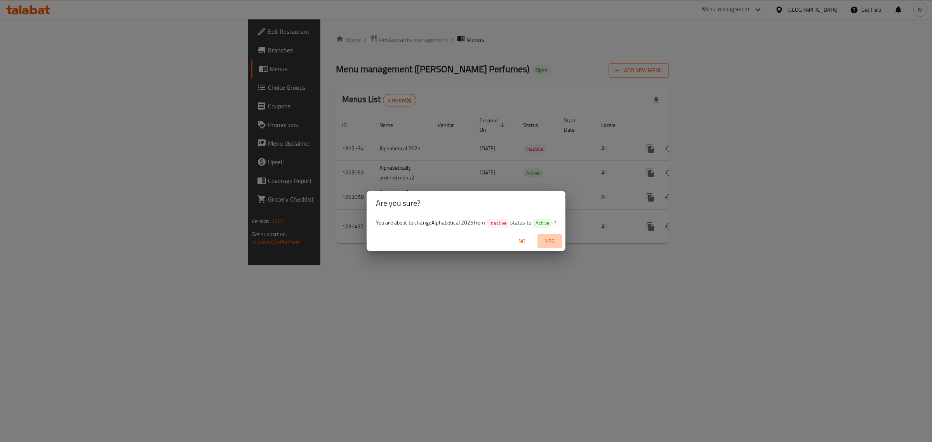
click at [549, 243] on span "Yes" at bounding box center [549, 241] width 19 height 10
